Goal: Task Accomplishment & Management: Complete application form

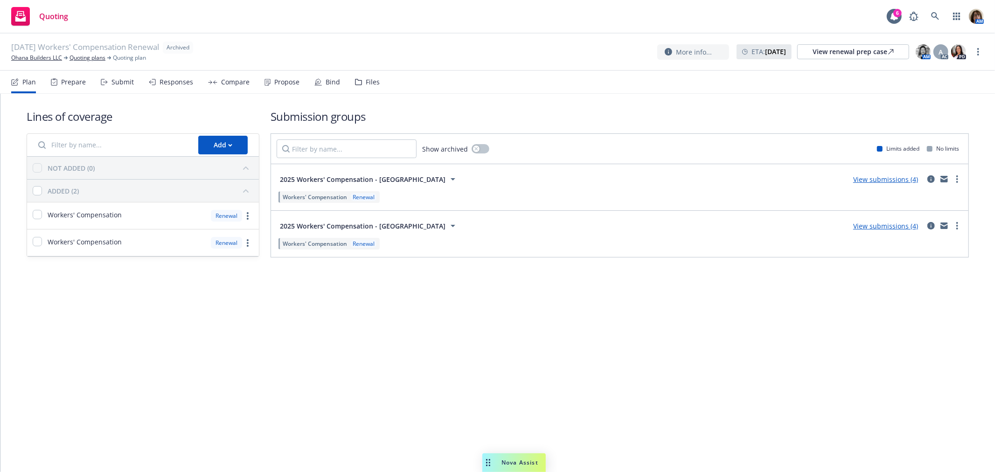
click at [113, 81] on div "Submit" at bounding box center [122, 81] width 22 height 7
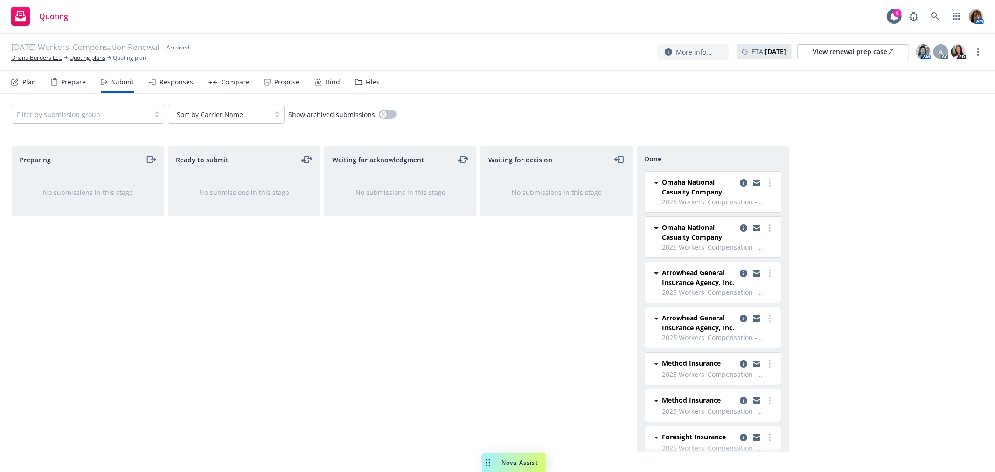
click at [740, 272] on icon "copy logging email" at bounding box center [743, 273] width 7 height 7
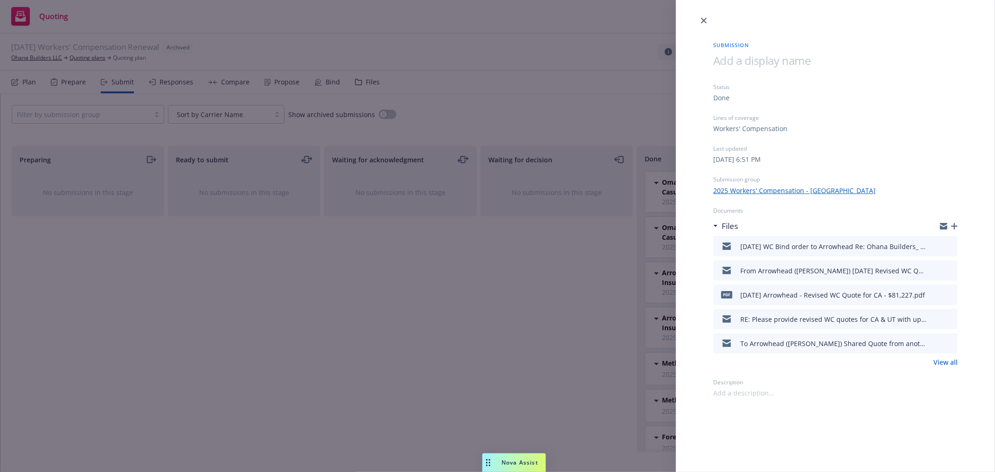
click at [951, 292] on icon "preview file" at bounding box center [948, 294] width 8 height 7
click at [702, 18] on icon "close" at bounding box center [704, 21] width 6 height 6
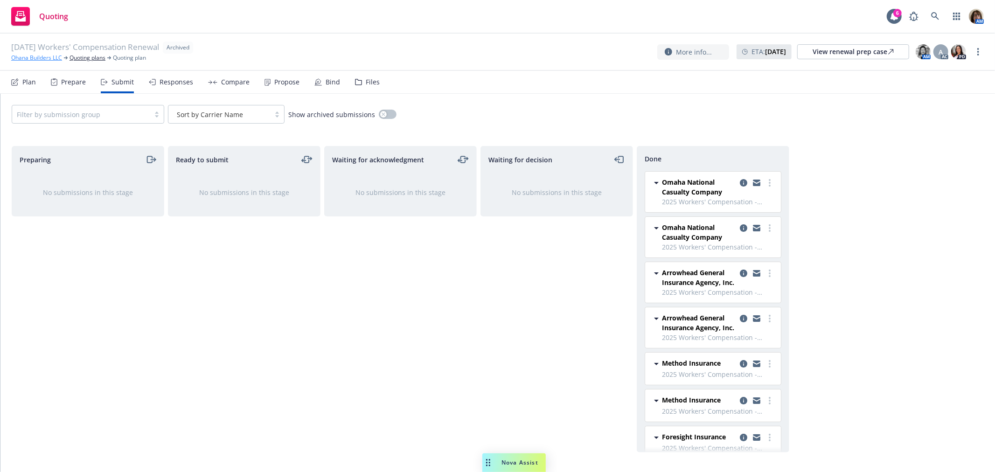
click at [39, 58] on link "Ohana Builders LLC" at bounding box center [36, 58] width 51 height 8
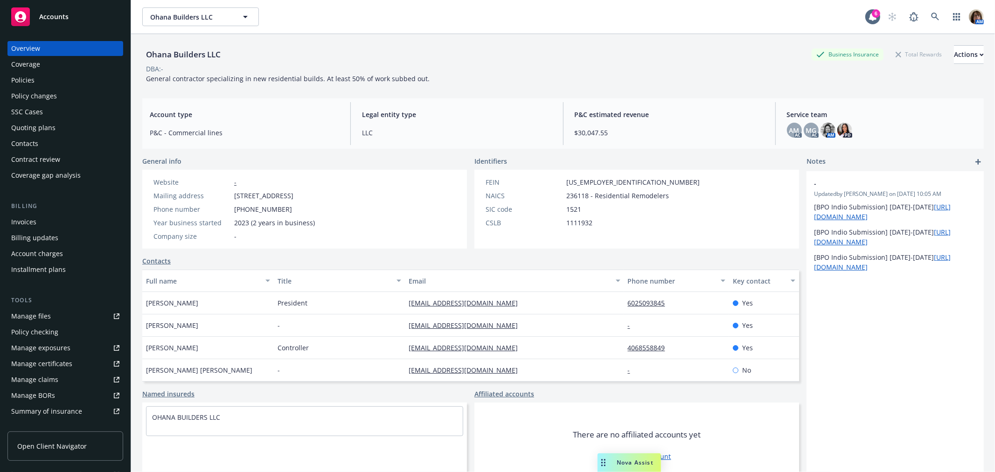
click at [33, 78] on div "Policies" at bounding box center [22, 80] width 23 height 15
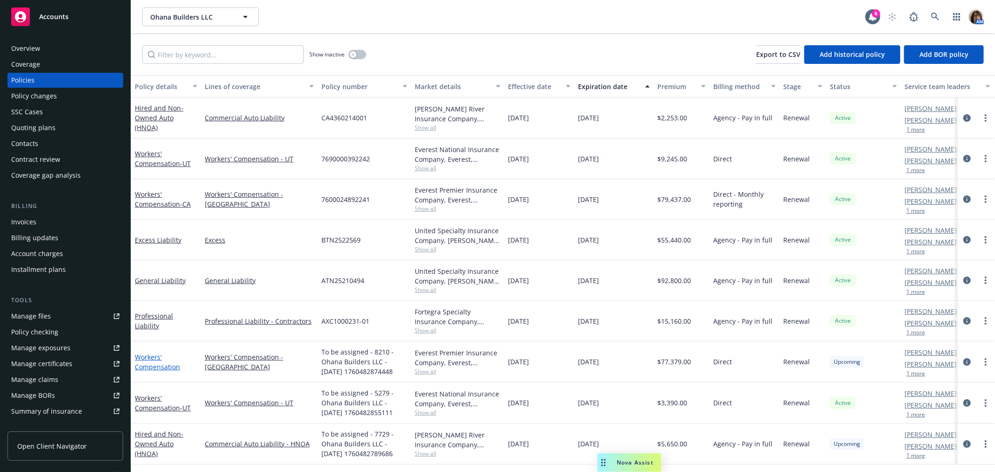
click at [157, 363] on link "Workers' Compensation" at bounding box center [157, 362] width 45 height 19
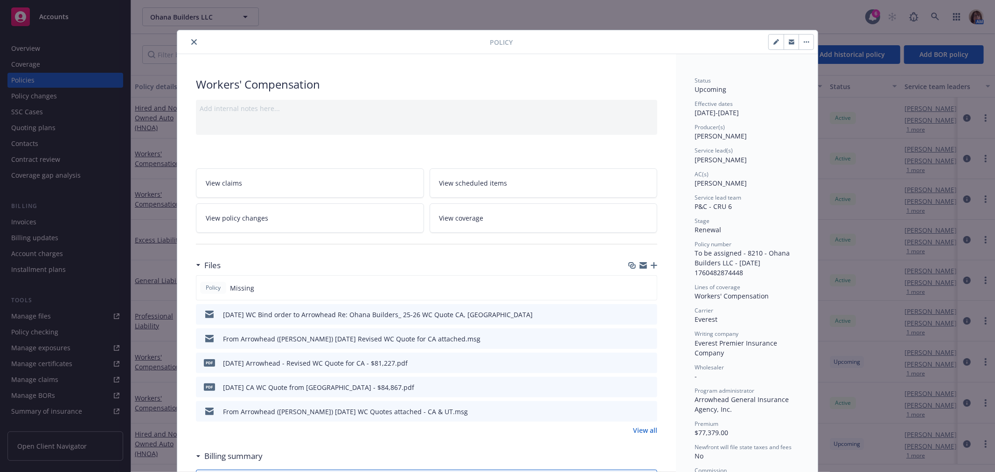
click at [773, 39] on icon "button" at bounding box center [776, 42] width 6 height 6
select select "RENEWAL"
select select "12"
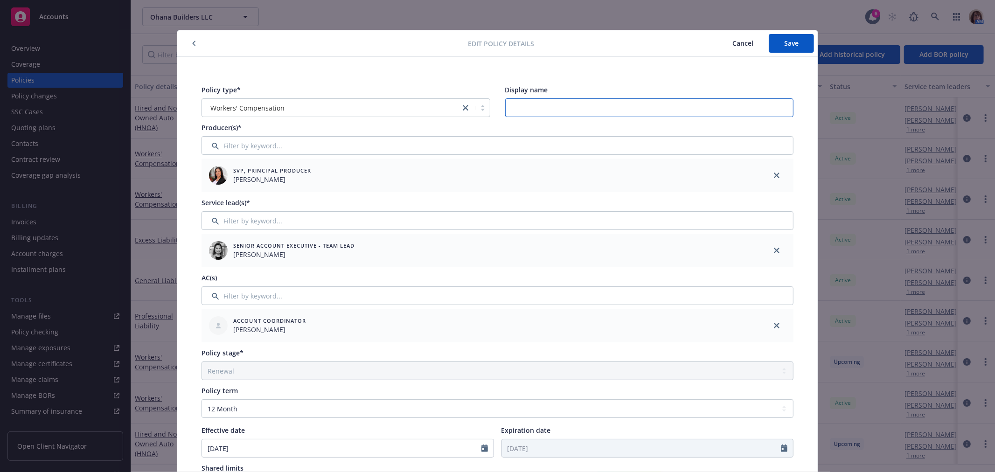
click at [518, 109] on input "Display name" at bounding box center [649, 107] width 289 height 19
type input "CA"
click at [783, 54] on div "Edit policy details Cancel Save" at bounding box center [497, 43] width 640 height 27
click at [785, 43] on span "Save" at bounding box center [791, 43] width 14 height 9
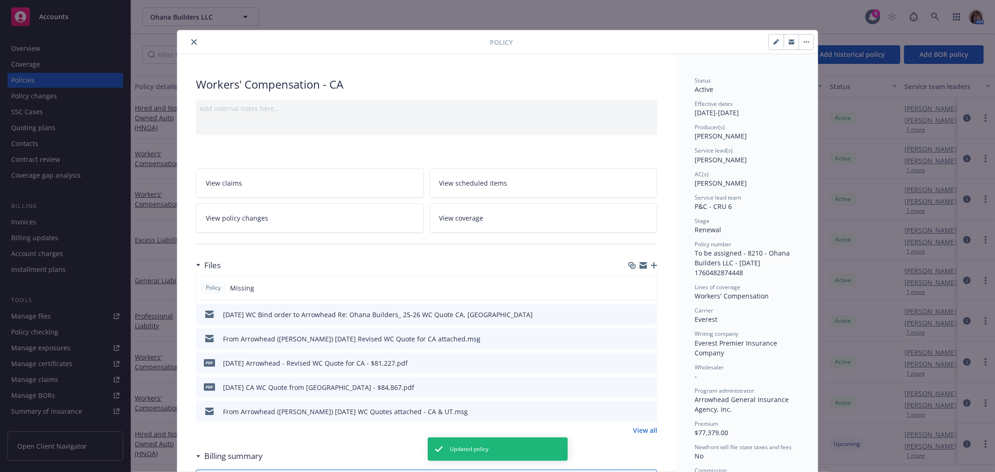
click at [463, 218] on span "View coverage" at bounding box center [461, 218] width 44 height 10
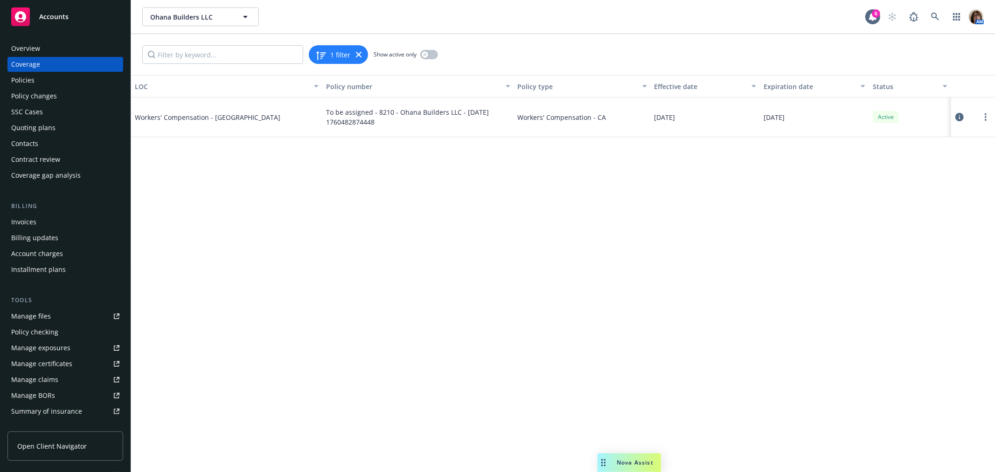
click at [958, 115] on icon at bounding box center [959, 117] width 8 height 8
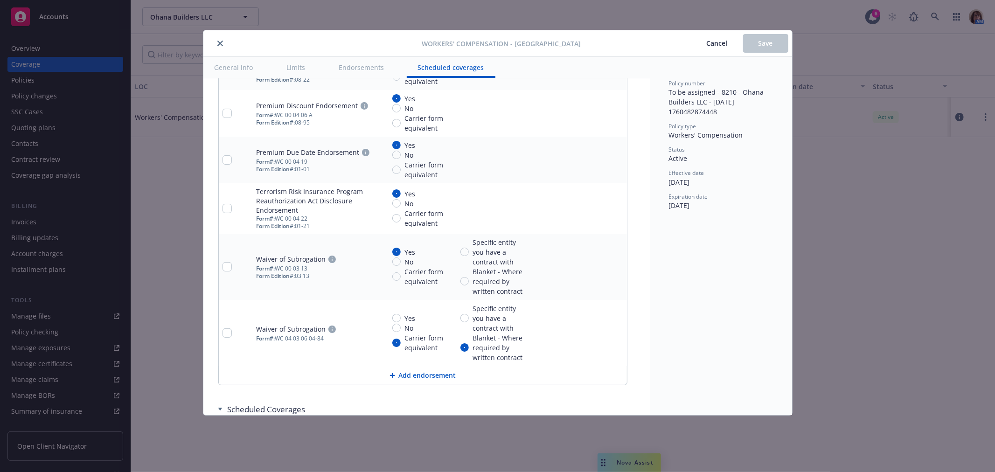
scroll to position [1241, 0]
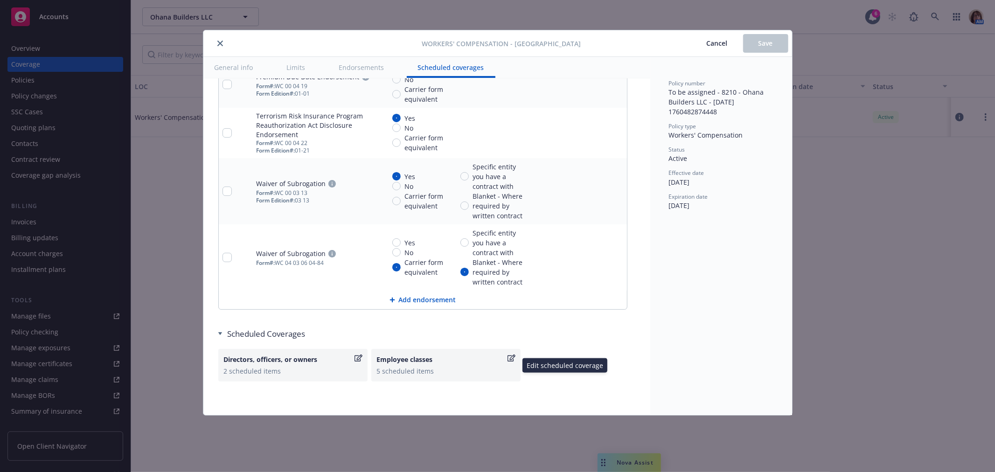
click at [509, 357] on icon "button" at bounding box center [511, 357] width 8 height 7
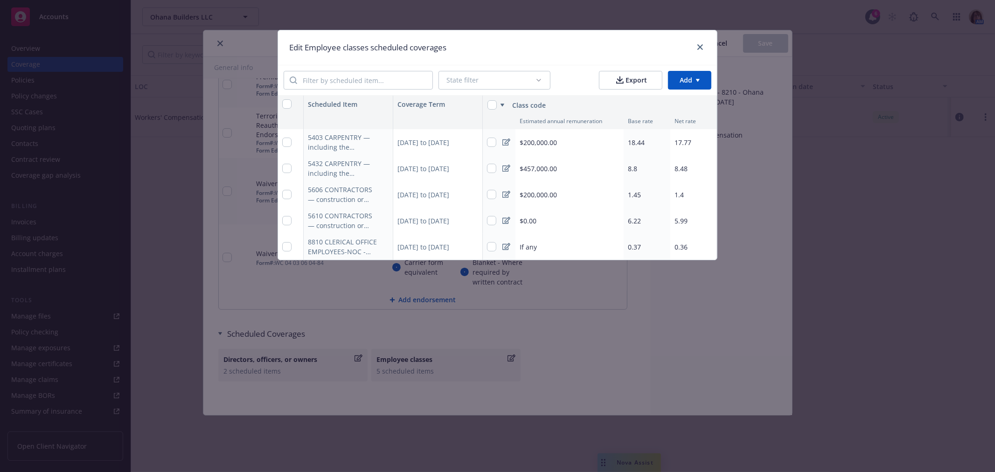
click at [528, 220] on span "$0.00" at bounding box center [528, 221] width 17 height 10
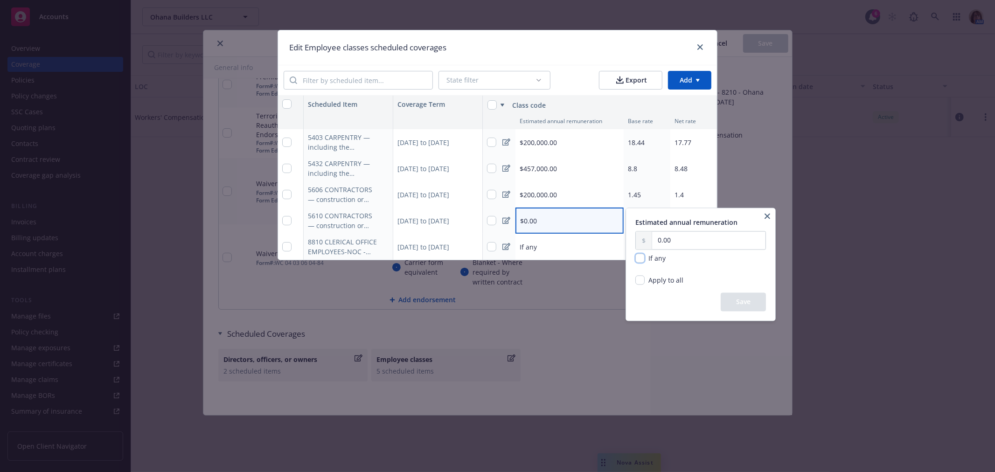
click at [639, 257] on input "checkbox" at bounding box center [639, 258] width 9 height 9
checkbox input "true"
click at [743, 306] on button "Save" at bounding box center [743, 302] width 45 height 19
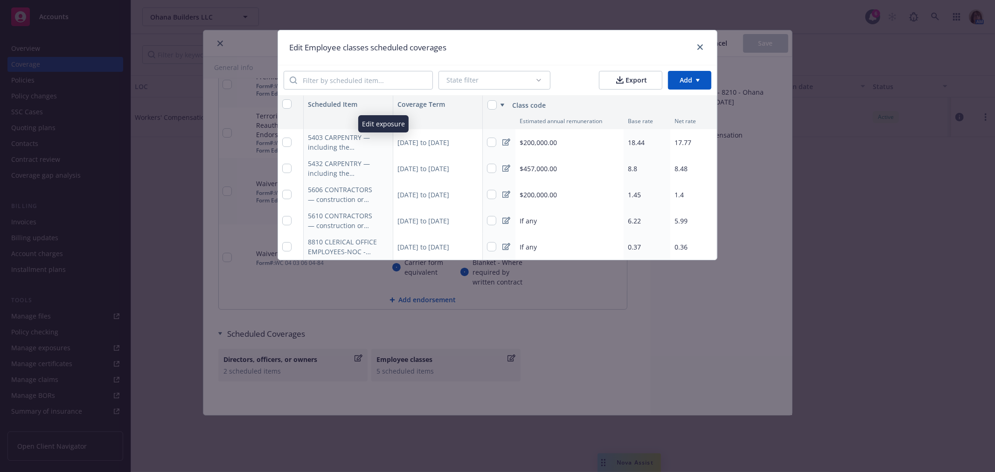
click at [383, 141] on icon "button" at bounding box center [384, 142] width 6 height 6
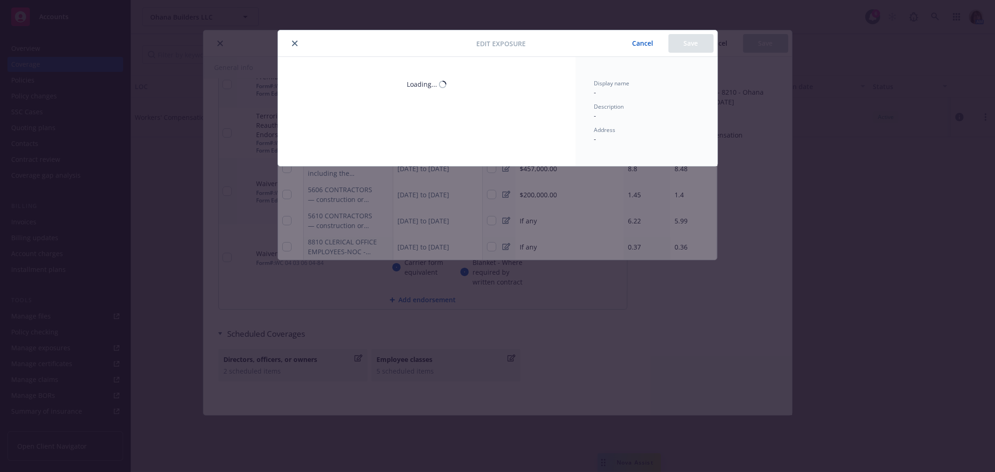
select select "CA"
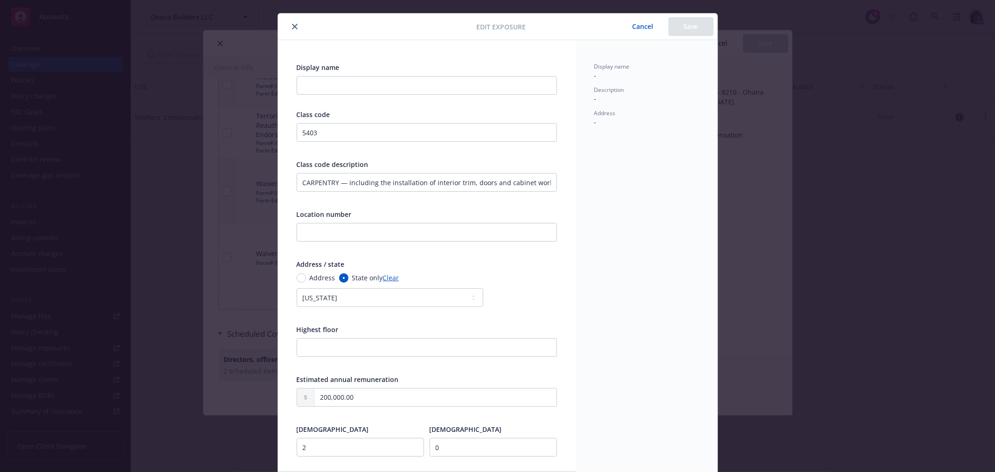
scroll to position [0, 0]
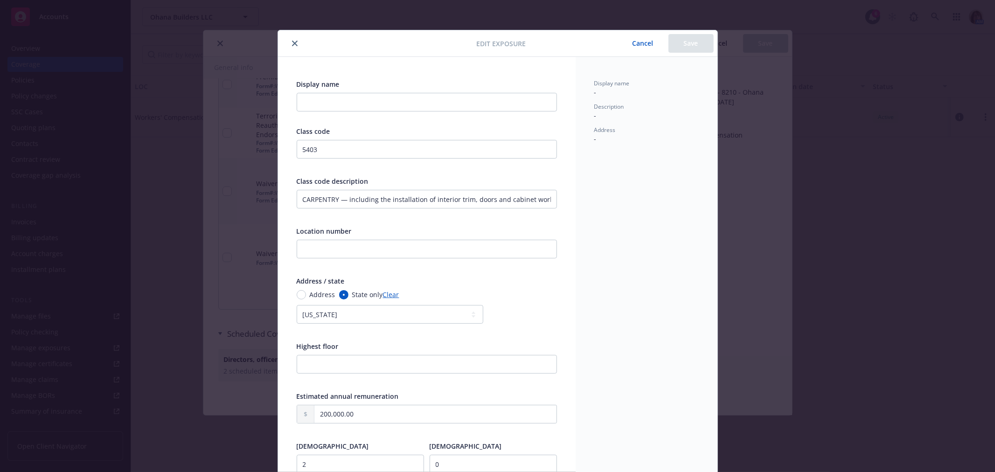
click at [292, 41] on icon "close" at bounding box center [295, 44] width 6 height 6
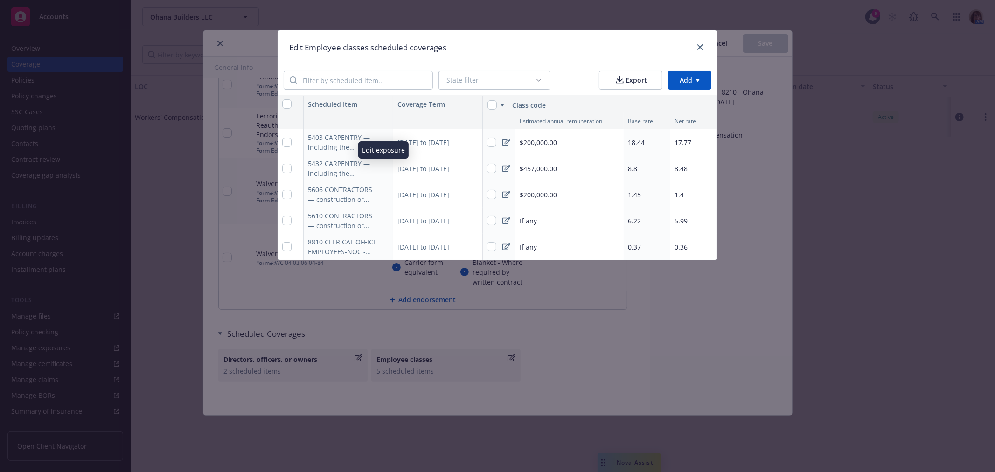
click at [383, 168] on icon "button" at bounding box center [383, 169] width 5 height 5
select select "CA"
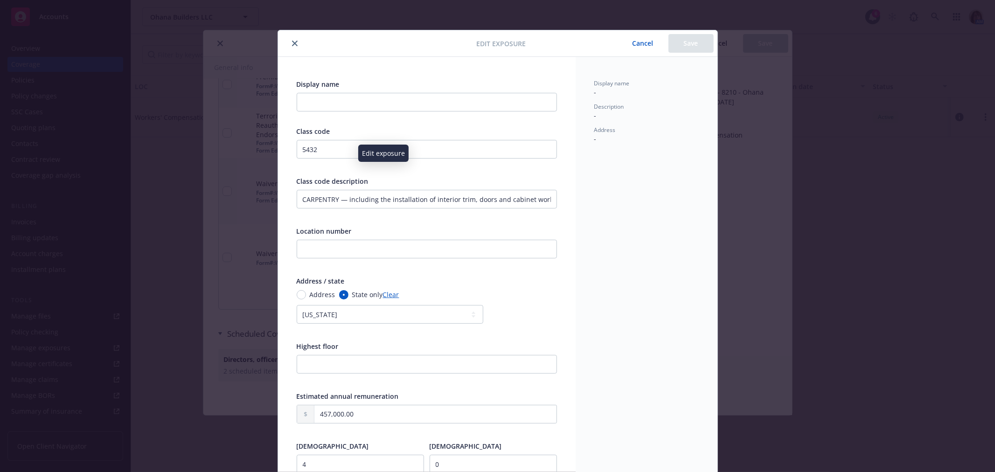
scroll to position [28, 0]
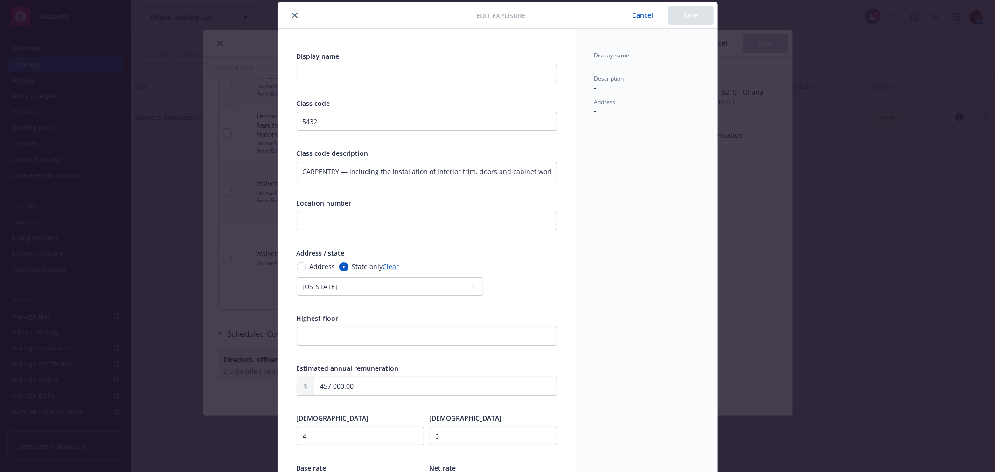
click at [291, 12] on button "close" at bounding box center [294, 15] width 11 height 11
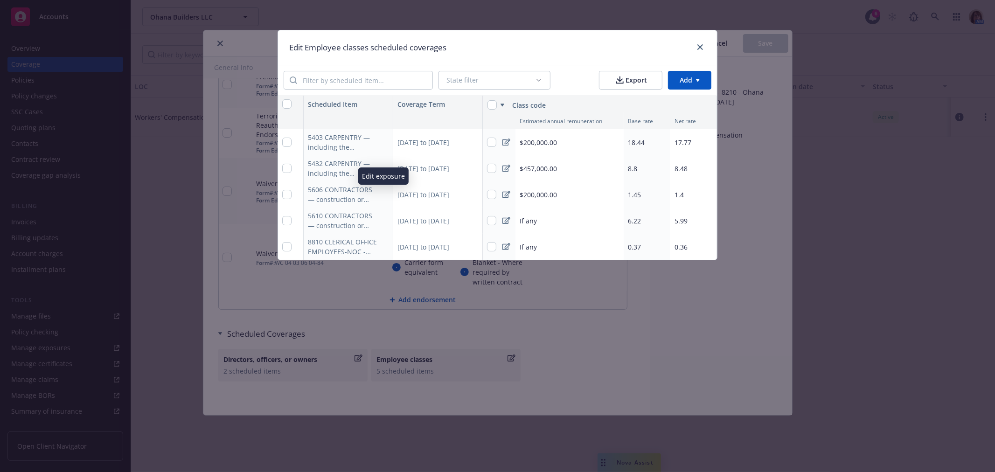
click at [386, 192] on icon "button" at bounding box center [384, 195] width 6 height 6
select select "CA"
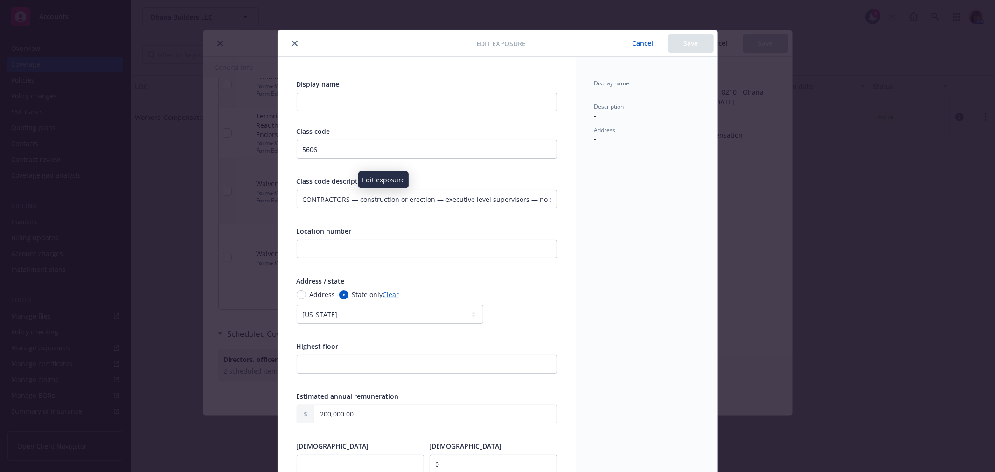
scroll to position [28, 0]
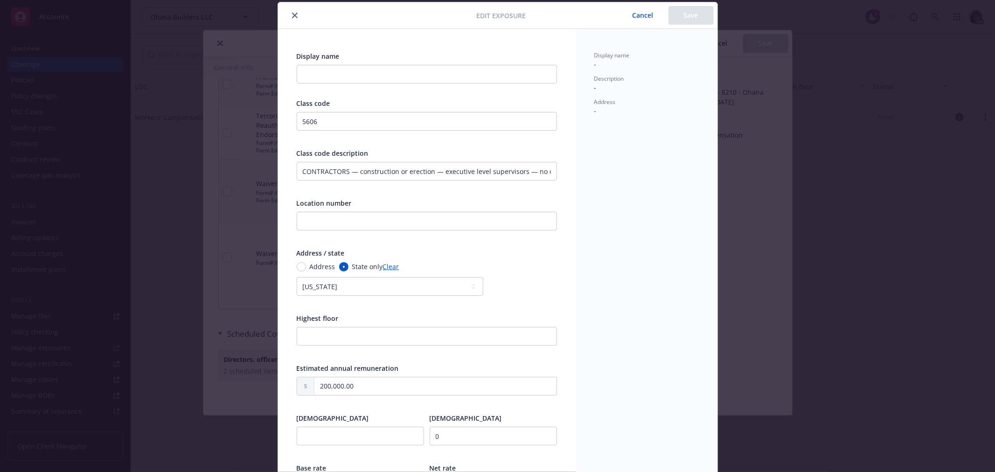
click at [292, 14] on icon "close" at bounding box center [295, 16] width 6 height 6
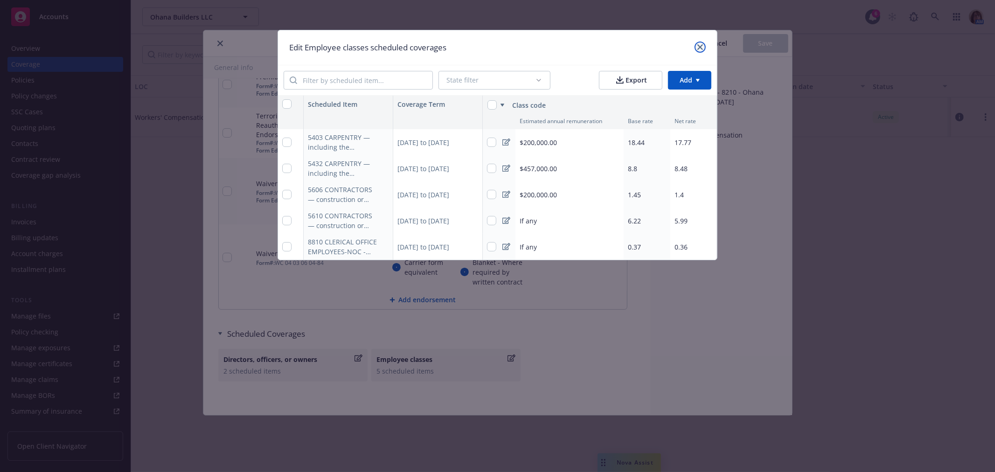
click at [699, 44] on icon "close" at bounding box center [700, 47] width 6 height 6
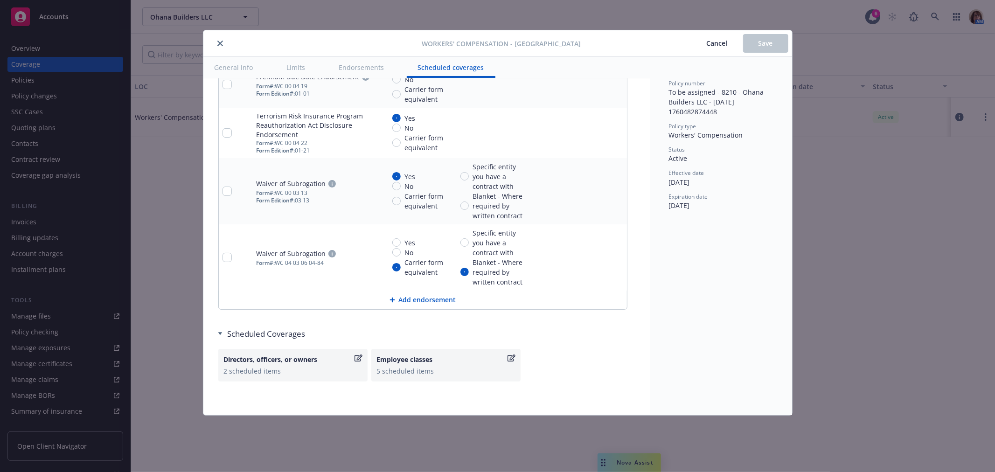
click at [718, 42] on span "Cancel" at bounding box center [717, 43] width 21 height 9
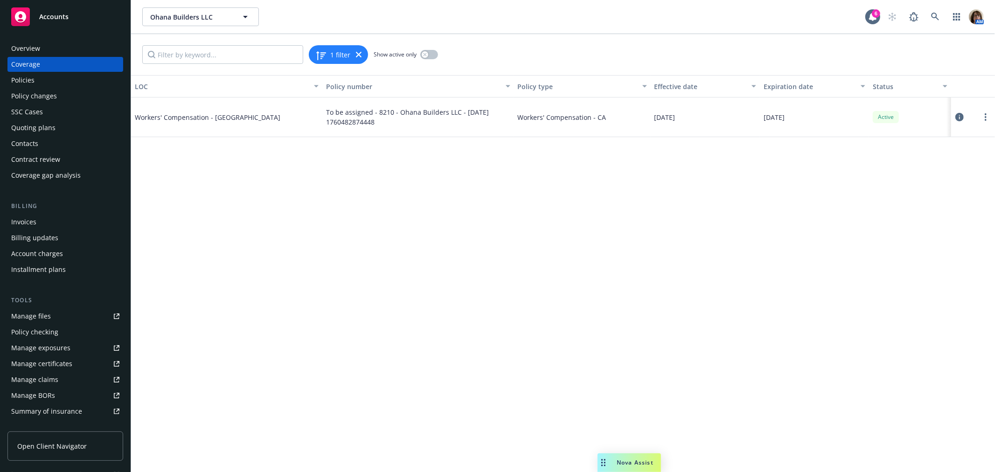
click at [27, 80] on div "Policies" at bounding box center [22, 80] width 23 height 15
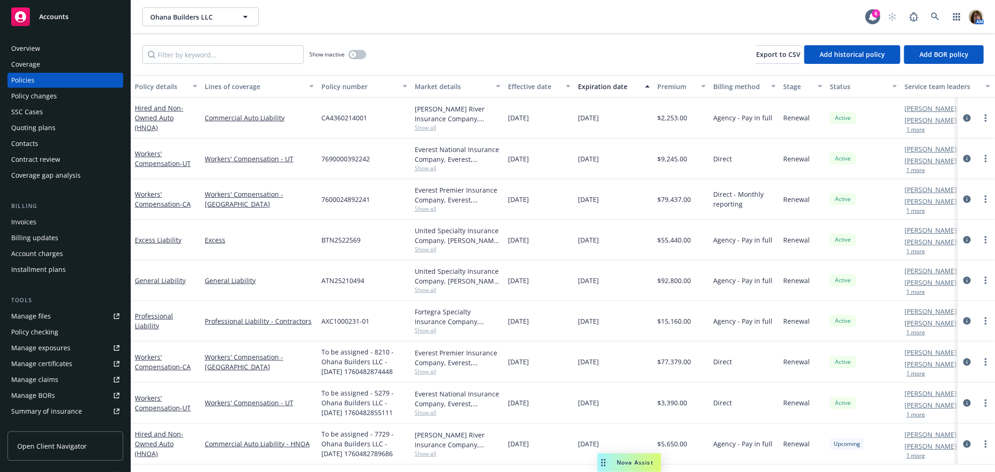
click at [33, 126] on div "Quoting plans" at bounding box center [33, 127] width 44 height 15
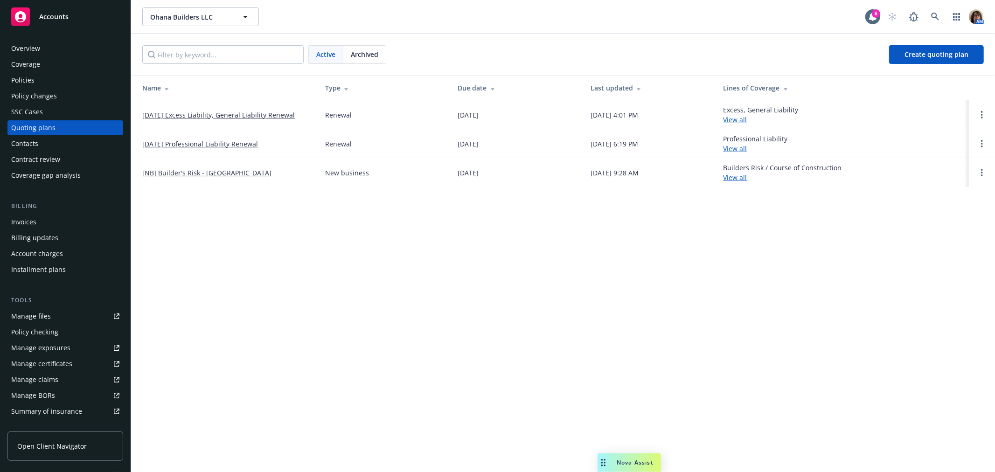
click at [367, 51] on span "Archived" at bounding box center [365, 54] width 28 height 10
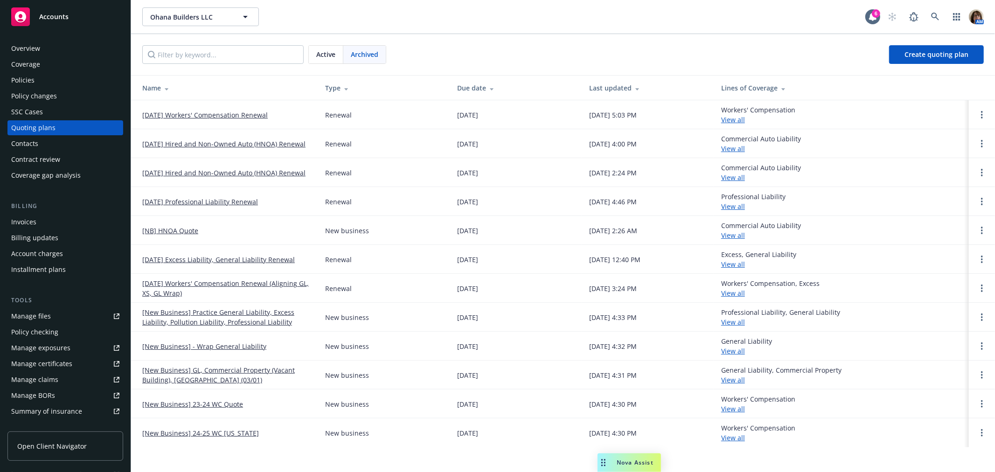
click at [194, 114] on link "[DATE] Workers' Compensation Renewal" at bounding box center [204, 115] width 125 height 10
